Goal: Task Accomplishment & Management: Use online tool/utility

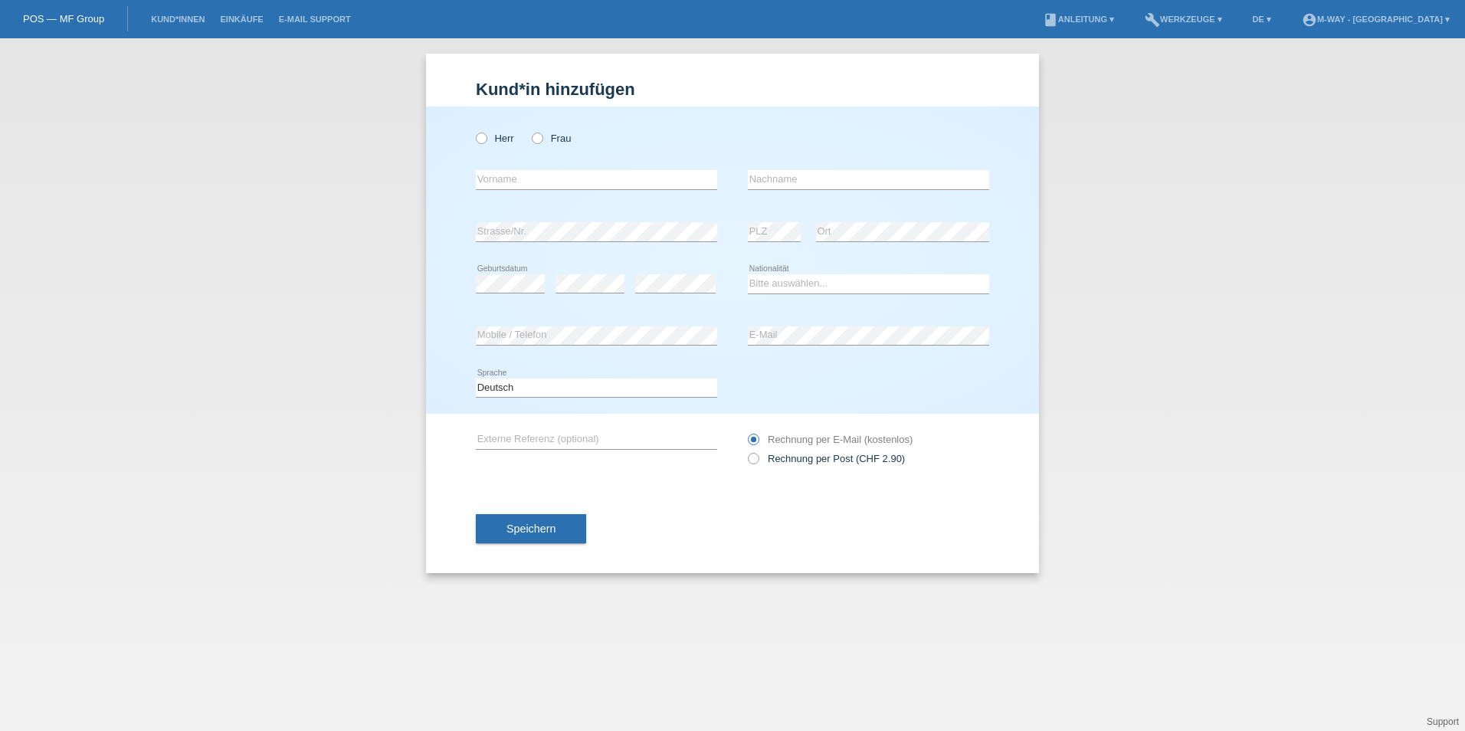
click at [175, 14] on li "Kund*innen" at bounding box center [177, 19] width 69 height 39
click at [172, 20] on link "Kund*innen" at bounding box center [177, 19] width 69 height 9
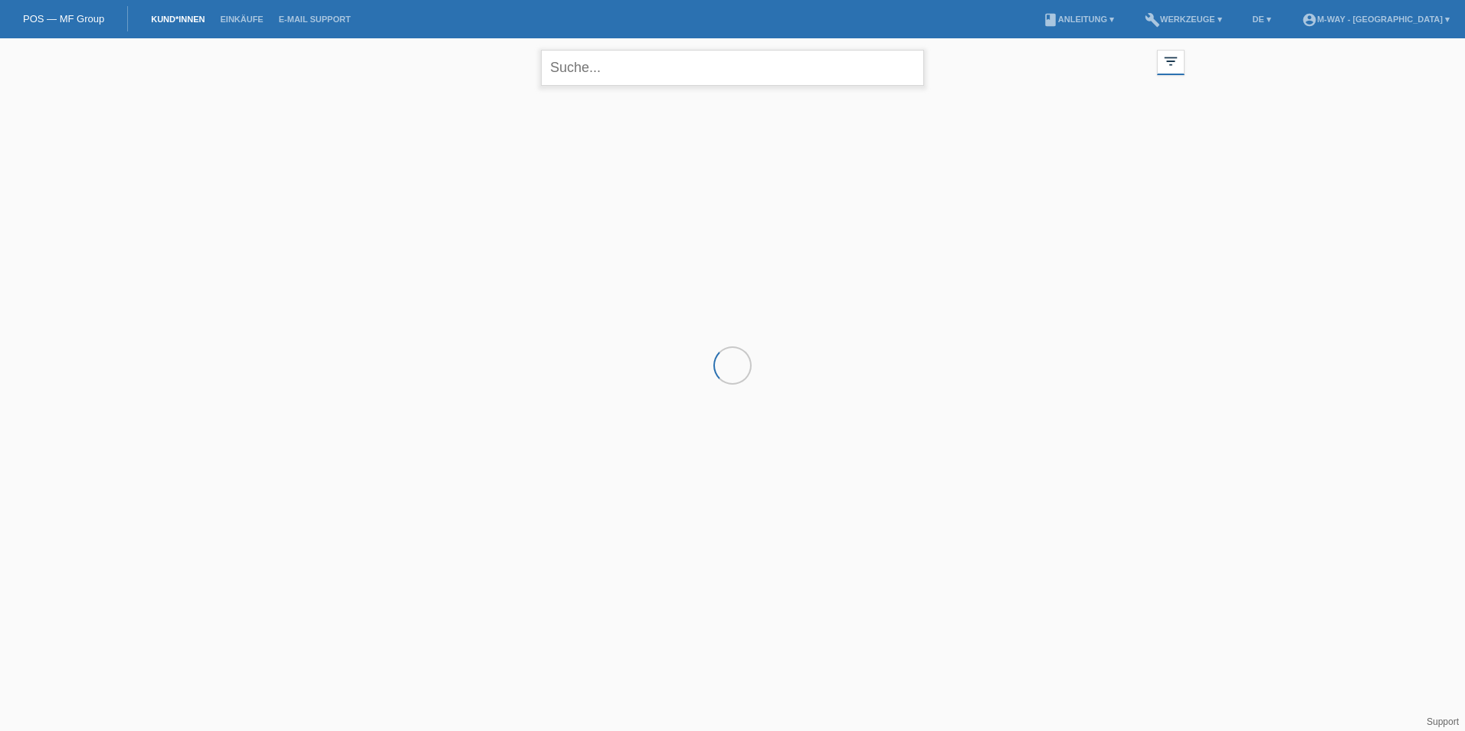
click at [620, 77] on input "text" at bounding box center [732, 68] width 383 height 36
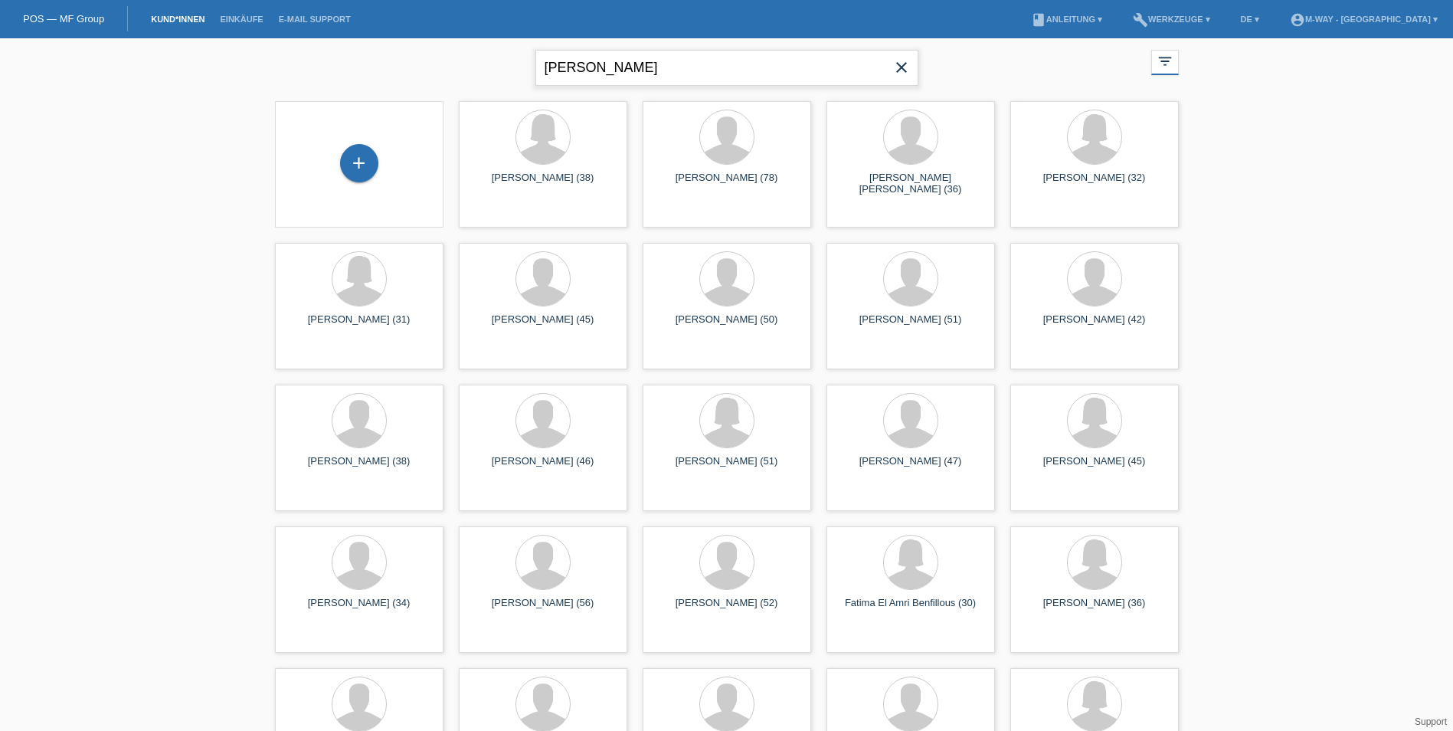
type input "thomas sade"
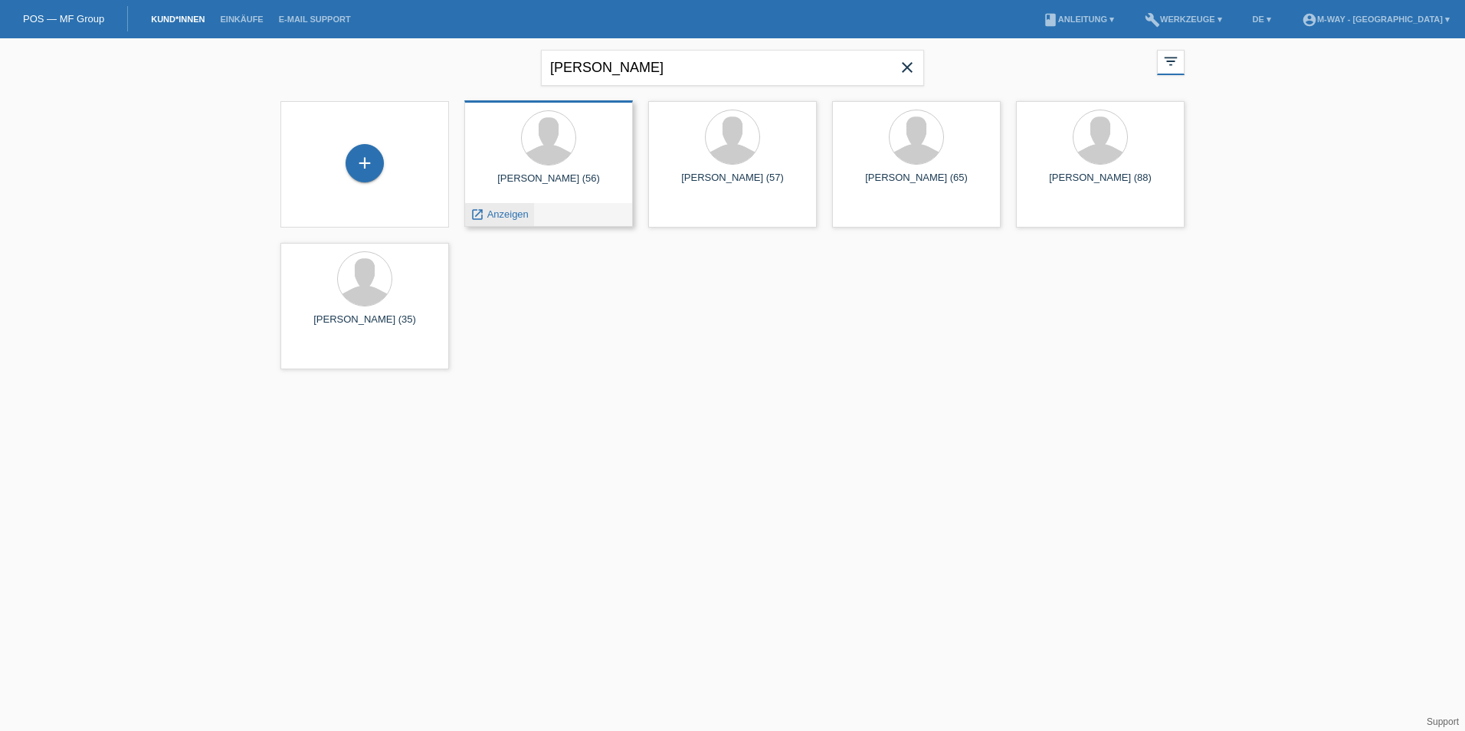
click at [512, 214] on span "Anzeigen" at bounding box center [507, 213] width 41 height 11
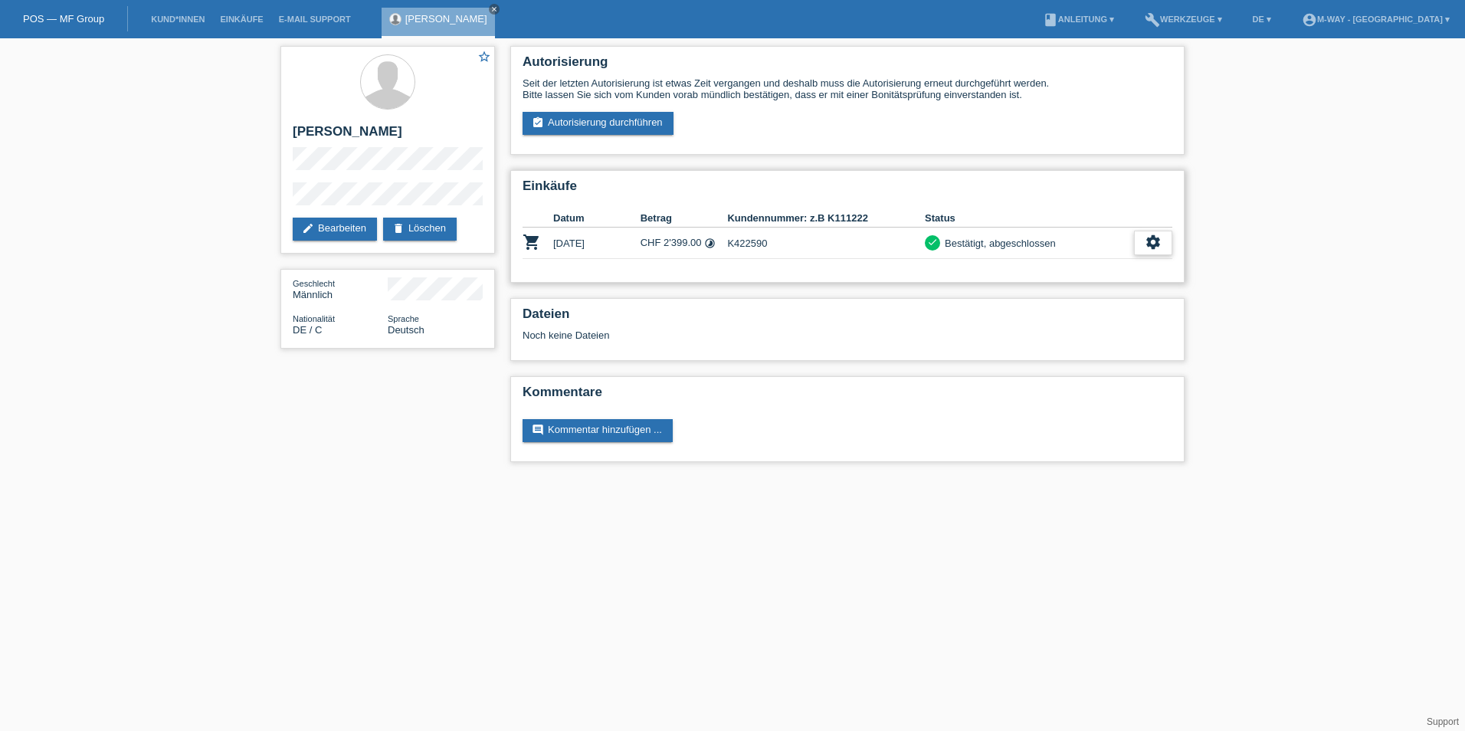
click at [1145, 237] on icon "settings" at bounding box center [1152, 242] width 17 height 17
click at [617, 342] on div "Dateien Noch keine Dateien" at bounding box center [847, 329] width 674 height 63
click at [1153, 237] on icon "settings" at bounding box center [1152, 242] width 17 height 17
click at [1055, 259] on span "Anzeigen" at bounding box center [1066, 266] width 46 height 18
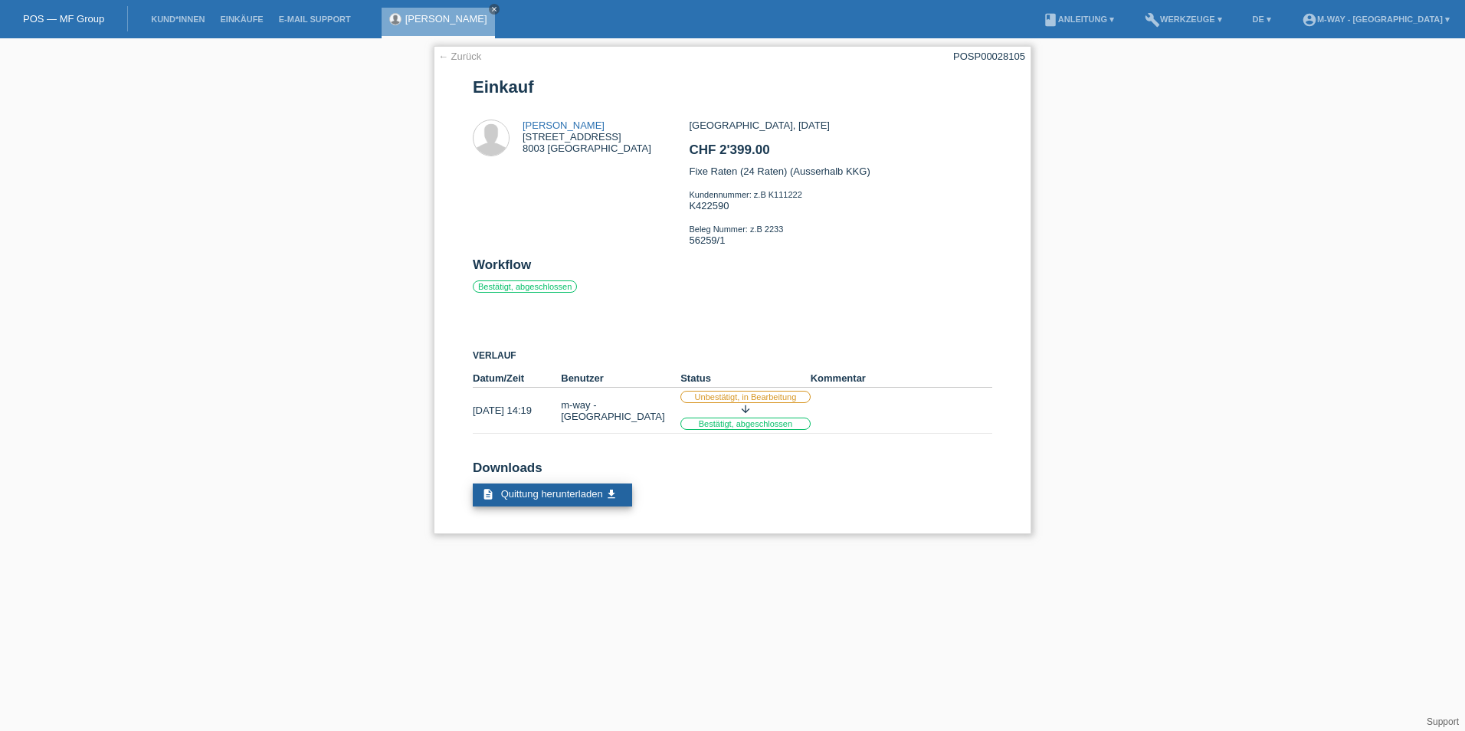
click at [530, 488] on span "Quittung herunterladen" at bounding box center [552, 493] width 102 height 11
click at [550, 127] on link "[PERSON_NAME]" at bounding box center [563, 124] width 82 height 11
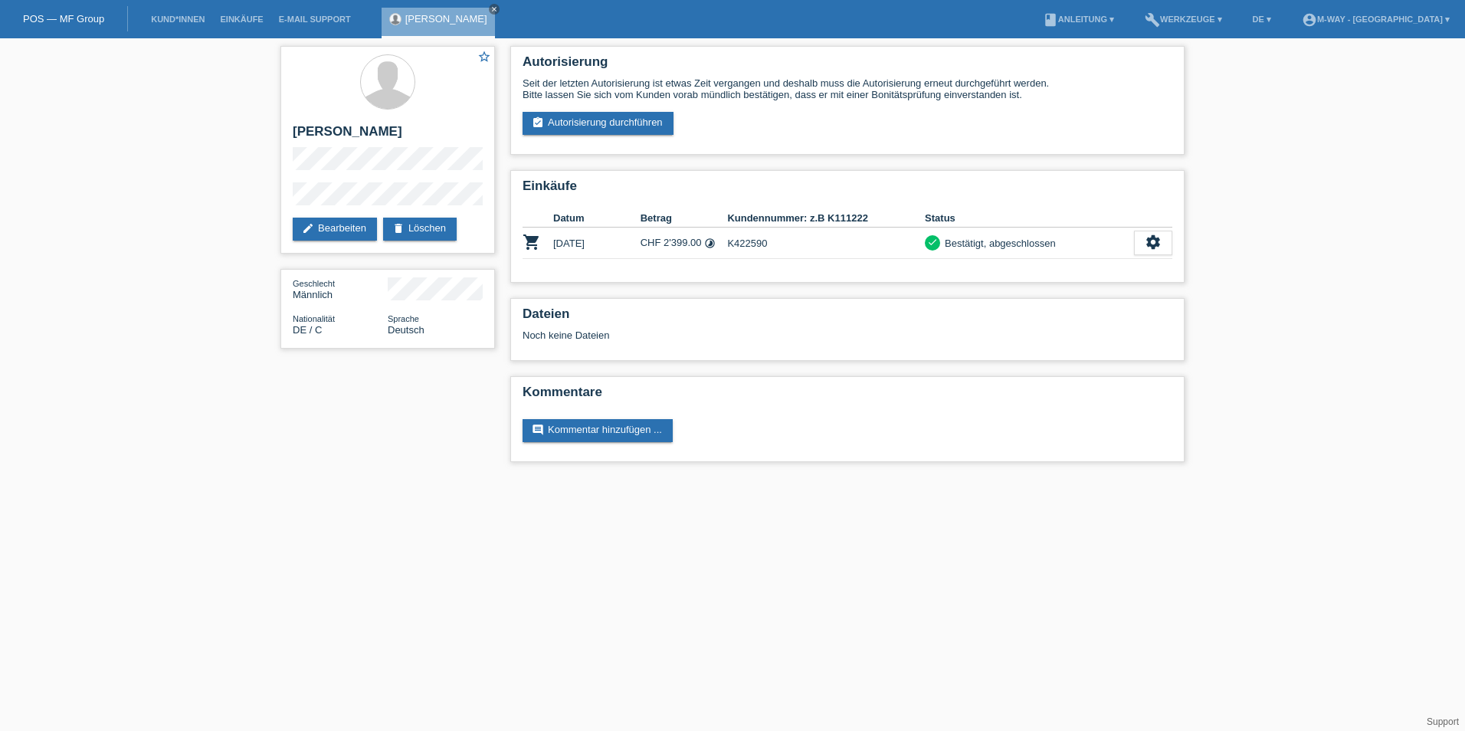
drag, startPoint x: -3, startPoint y: 149, endPoint x: 67, endPoint y: -27, distance: 189.0
